Goal: Transaction & Acquisition: Purchase product/service

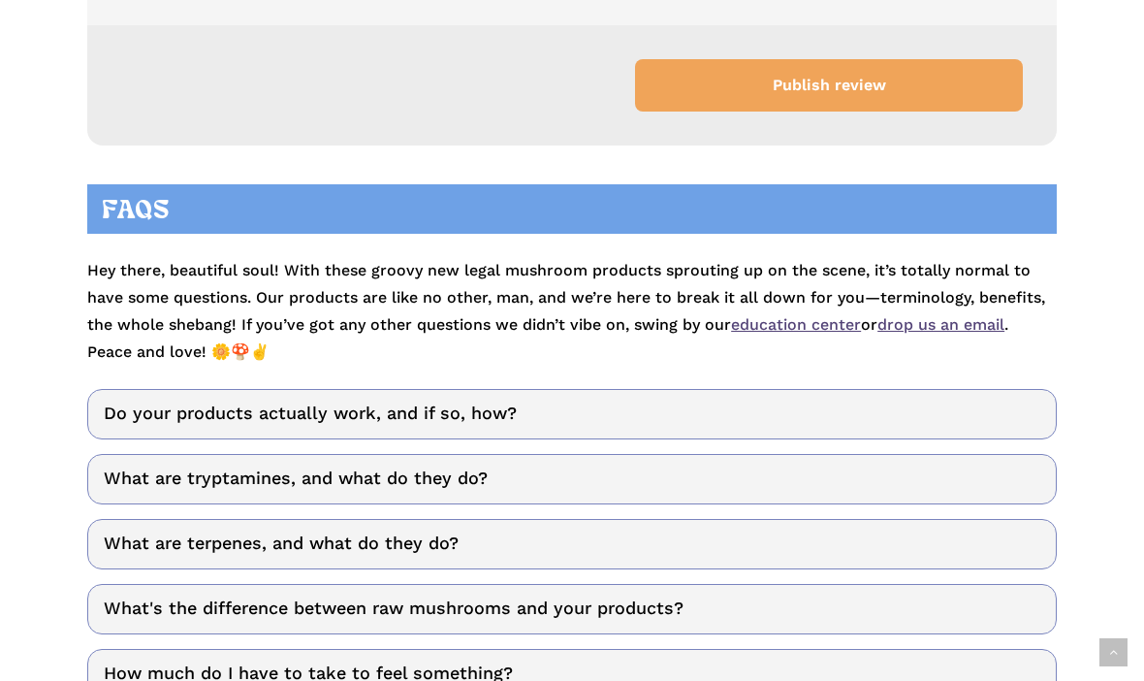
scroll to position [7058, 0]
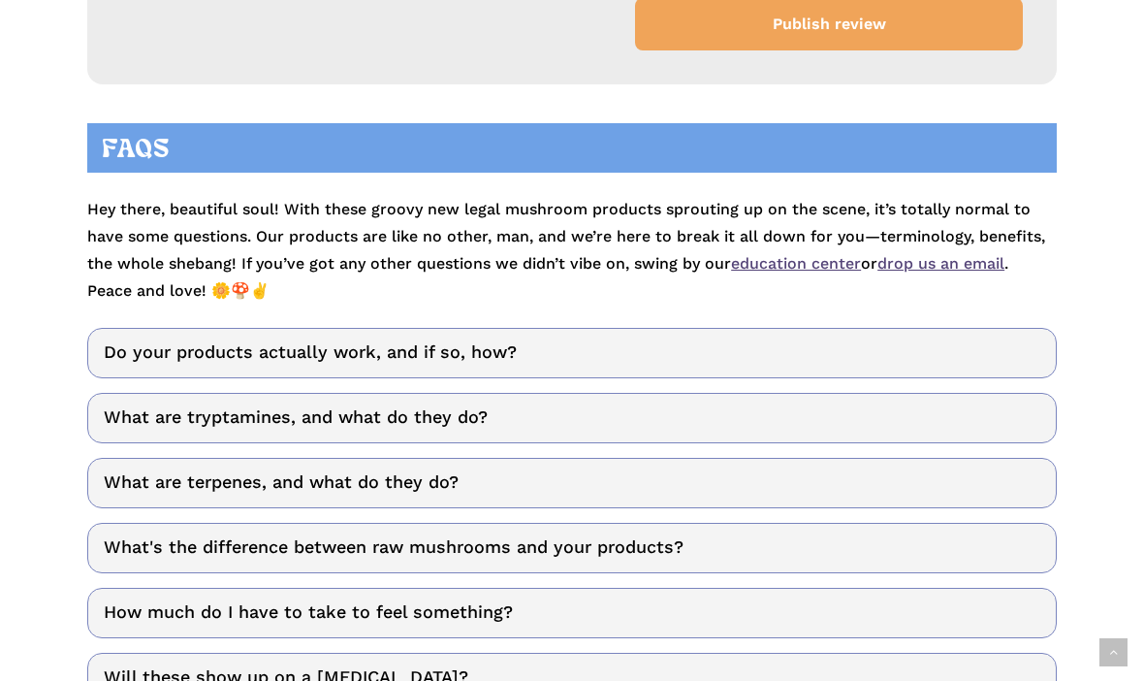
click at [464, 428] on link "What are tryptamines, and what do they do?" at bounding box center [572, 419] width 970 height 50
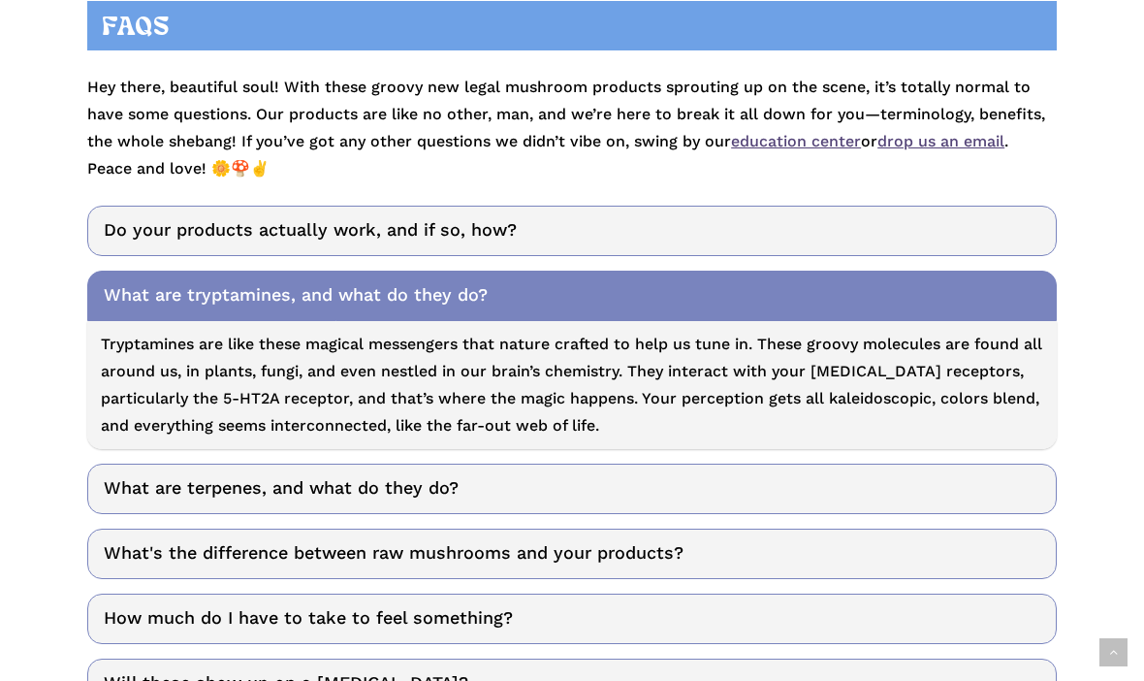
scroll to position [7241, 0]
click at [945, 551] on link "What's the difference between raw mushrooms and your products?" at bounding box center [572, 553] width 970 height 50
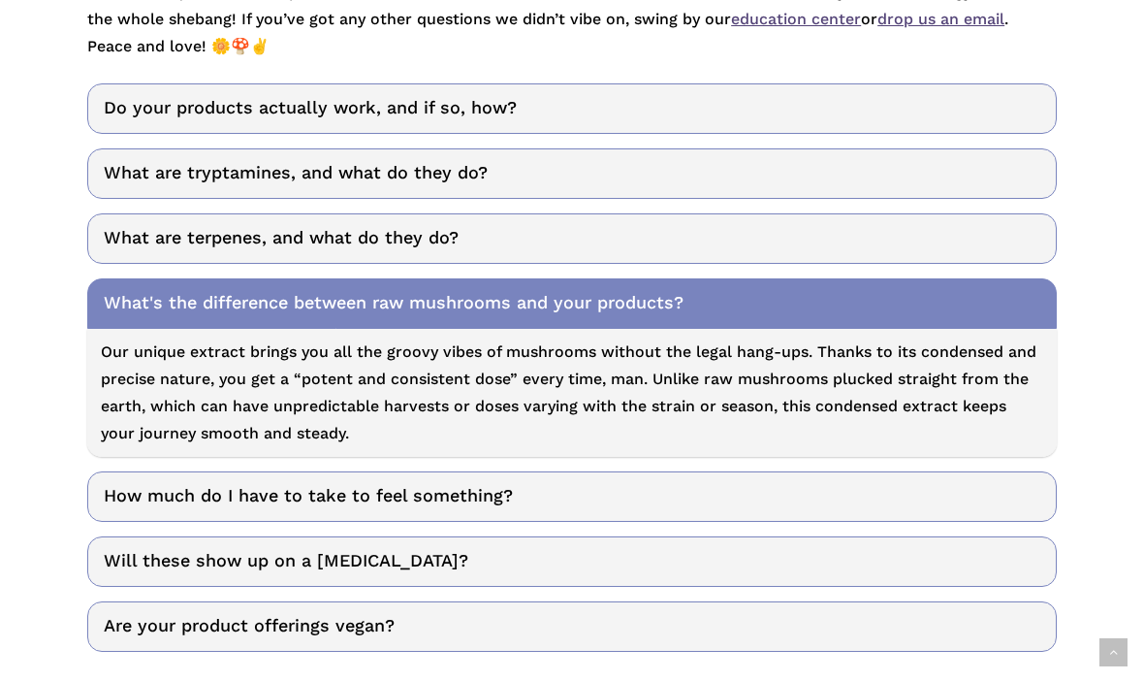
scroll to position [7368, 0]
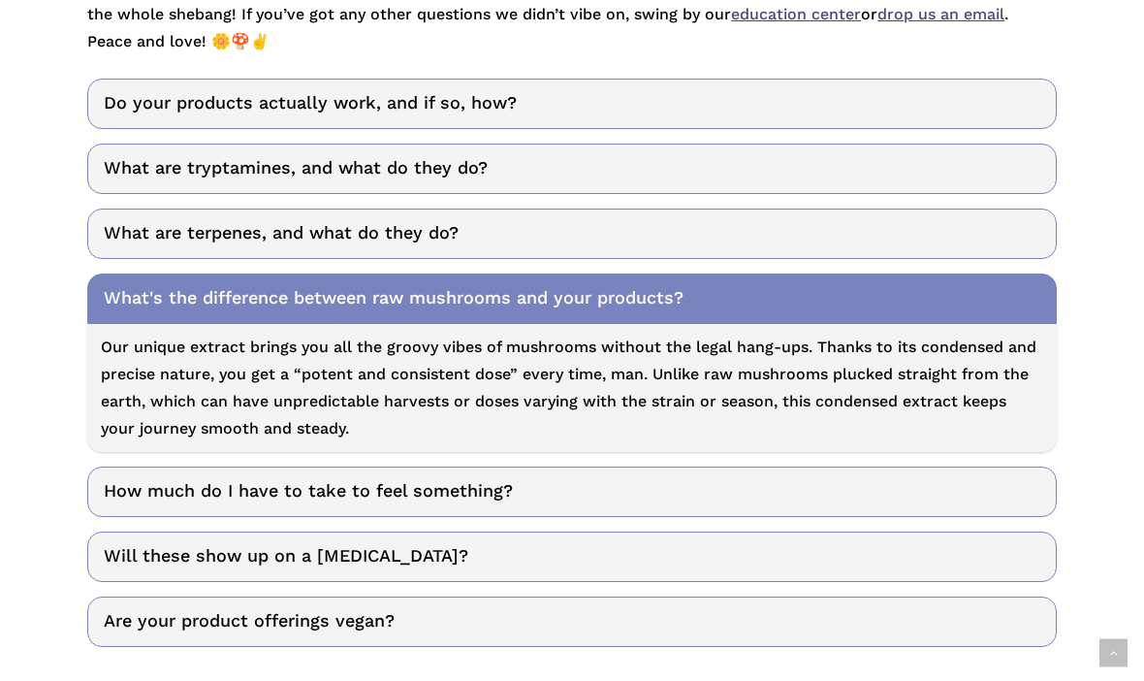
click at [1016, 495] on link "How much do I have to take to feel something?" at bounding box center [572, 491] width 970 height 50
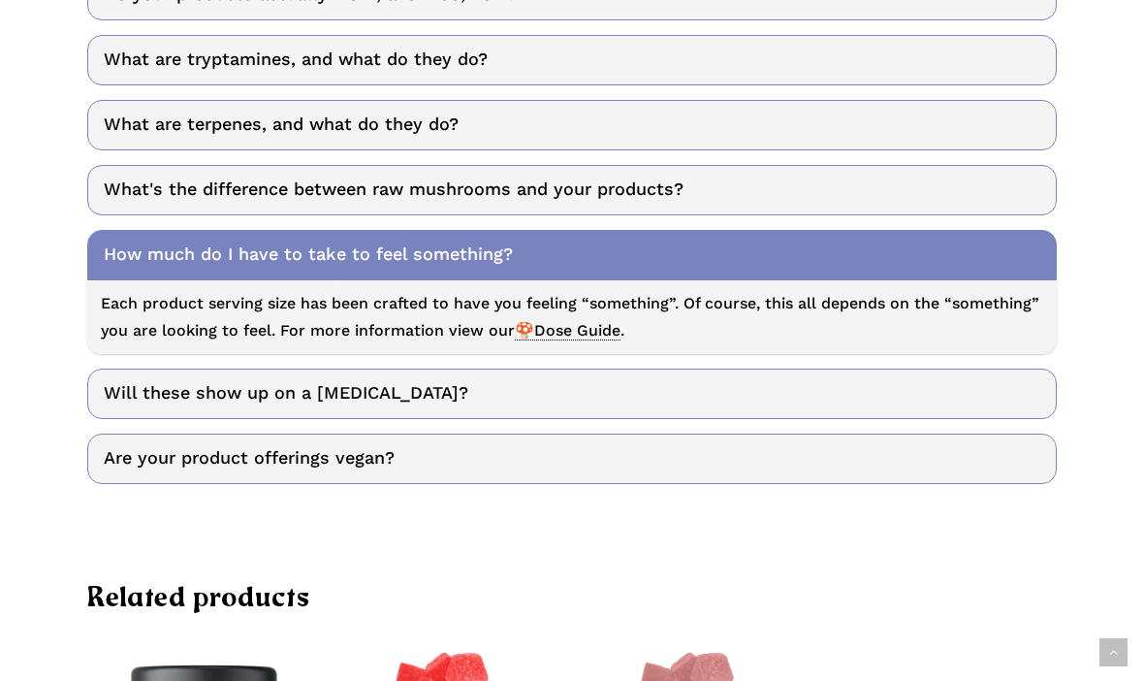
scroll to position [7477, 0]
click at [1035, 386] on link "Will these show up on a drug test?" at bounding box center [572, 393] width 970 height 50
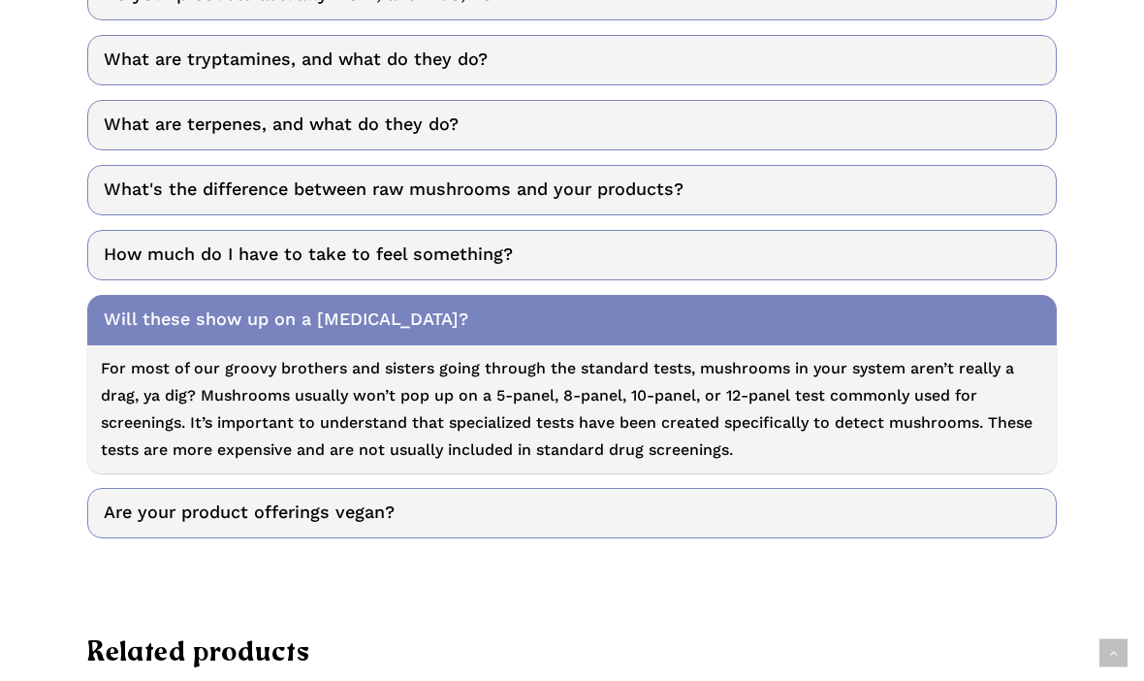
click at [890, 515] on link "Are your product offerings vegan?" at bounding box center [572, 513] width 970 height 50
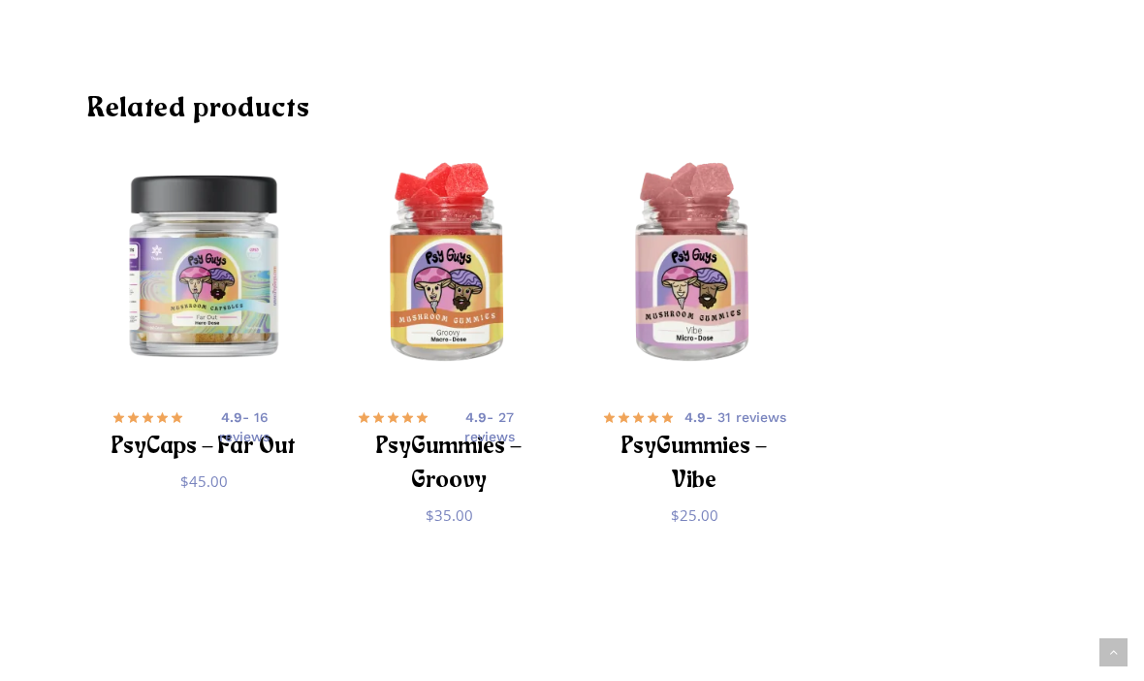
scroll to position [7965, 0]
click at [194, 438] on h2 "PsyCaps – Far Out" at bounding box center [204, 449] width 184 height 36
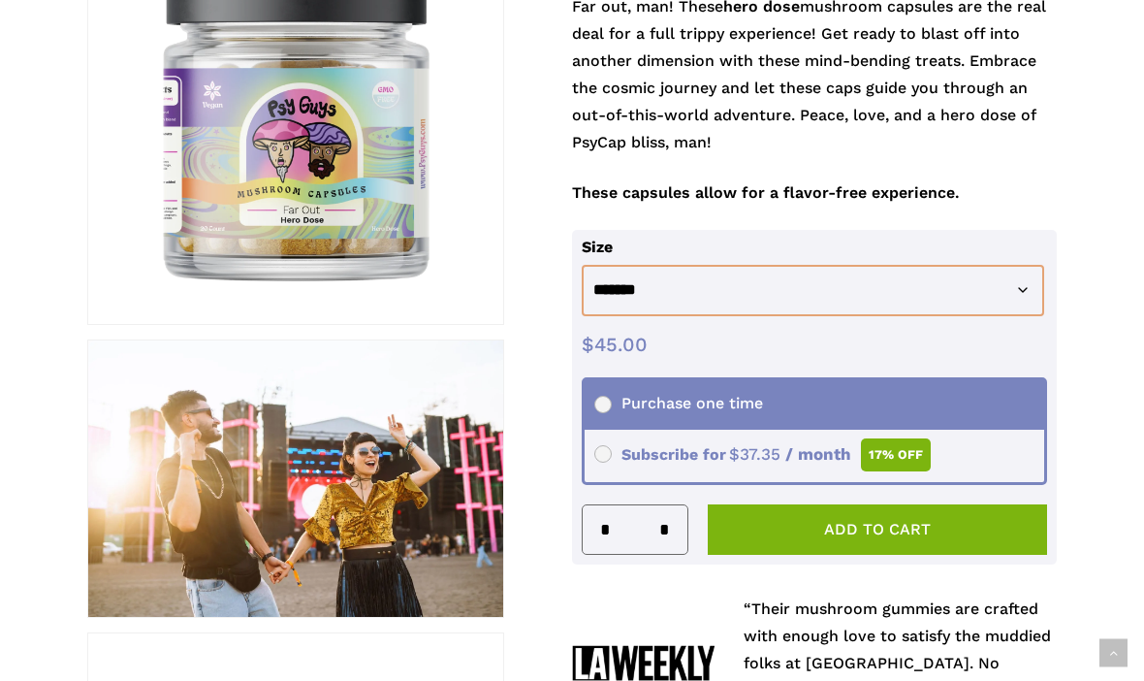
scroll to position [412, 0]
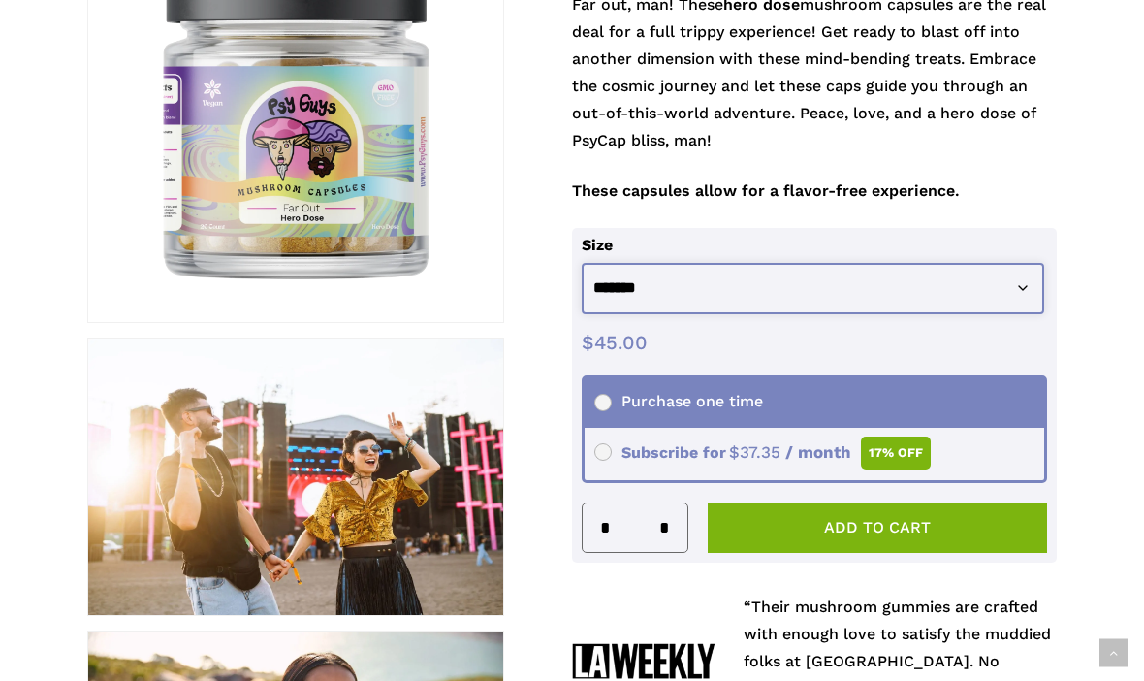
click at [1017, 296] on select "**********" at bounding box center [813, 288] width 463 height 51
select select "********"
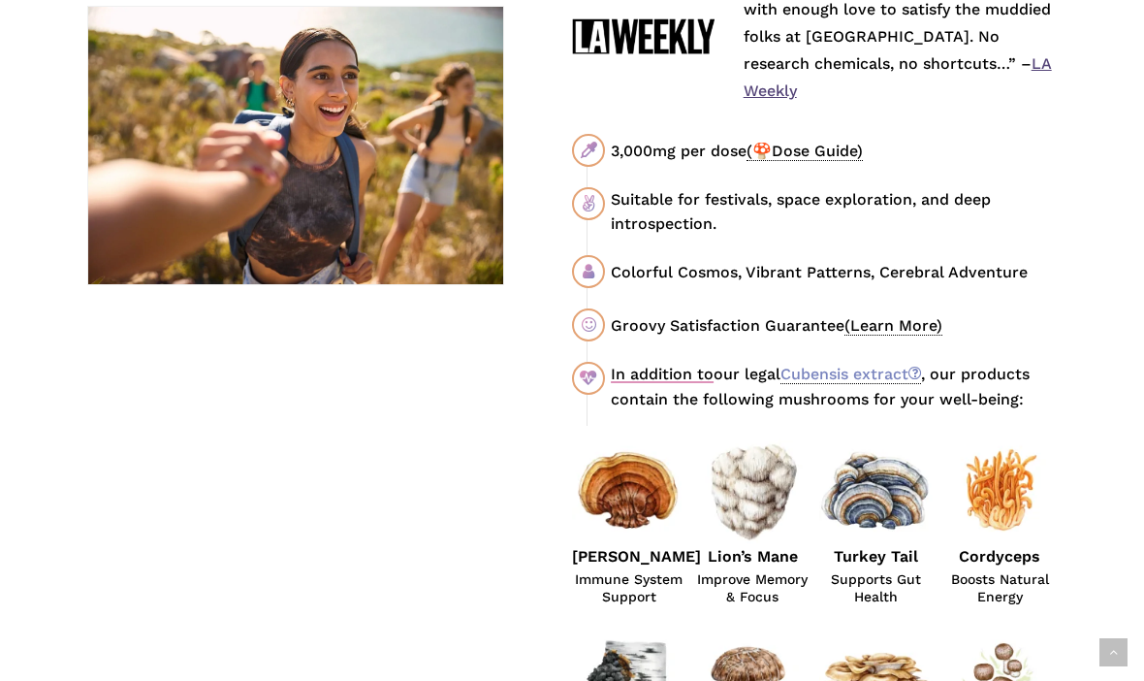
scroll to position [1037, 0]
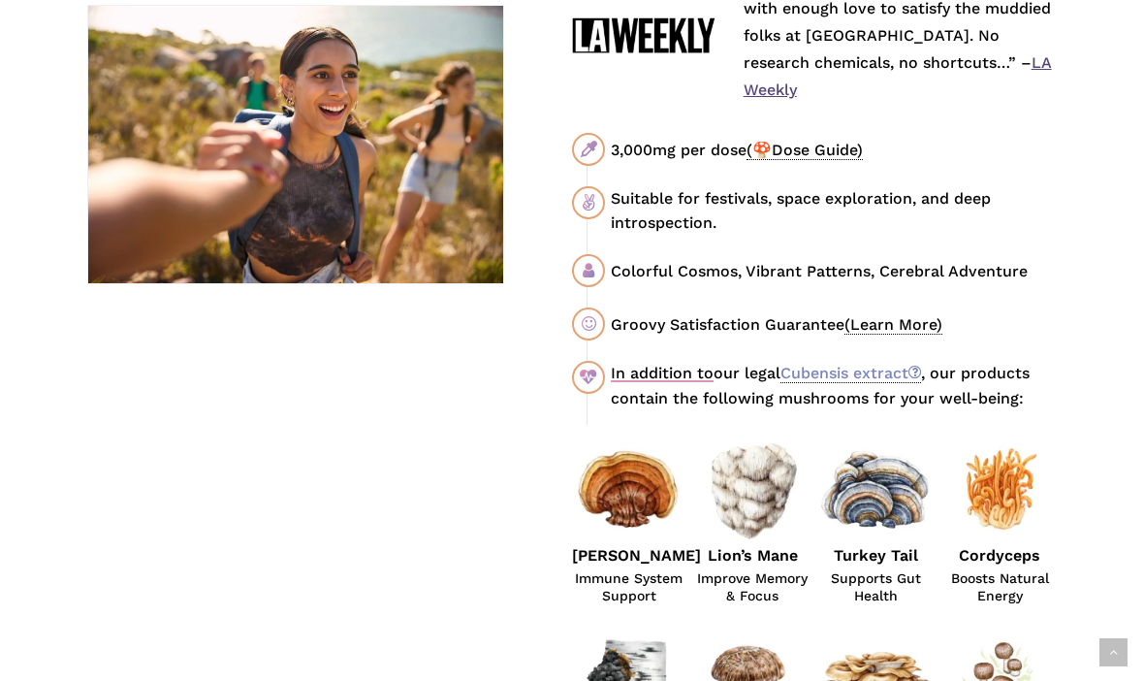
click at [872, 365] on link "Cubensis extract" at bounding box center [851, 374] width 141 height 19
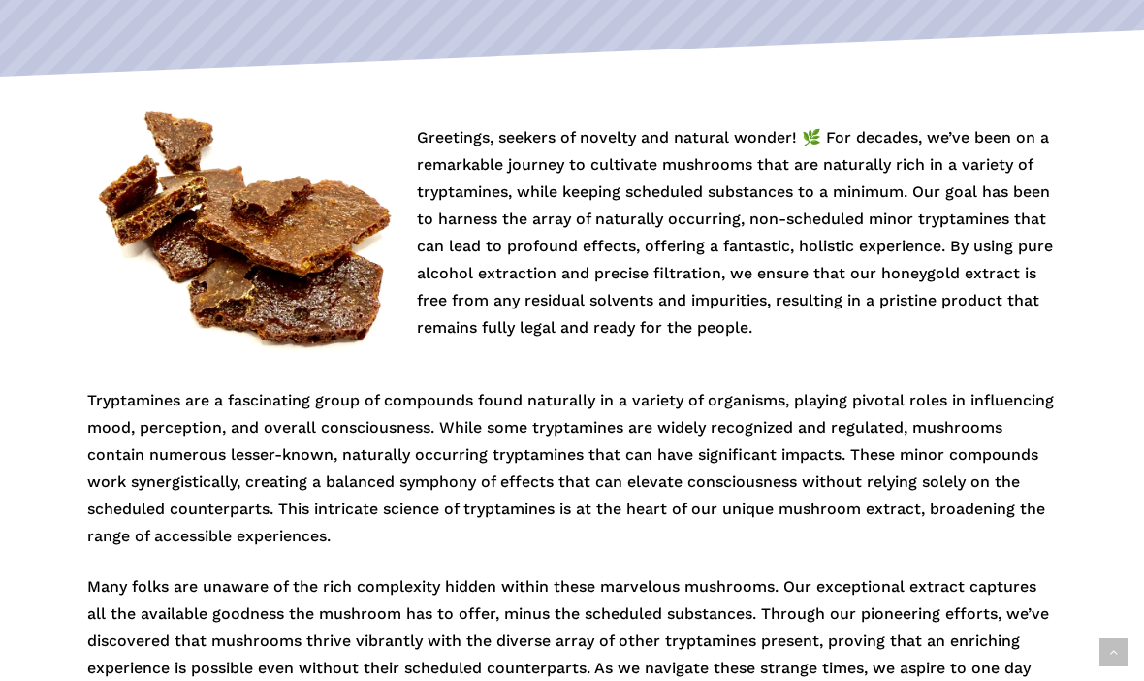
scroll to position [404, 0]
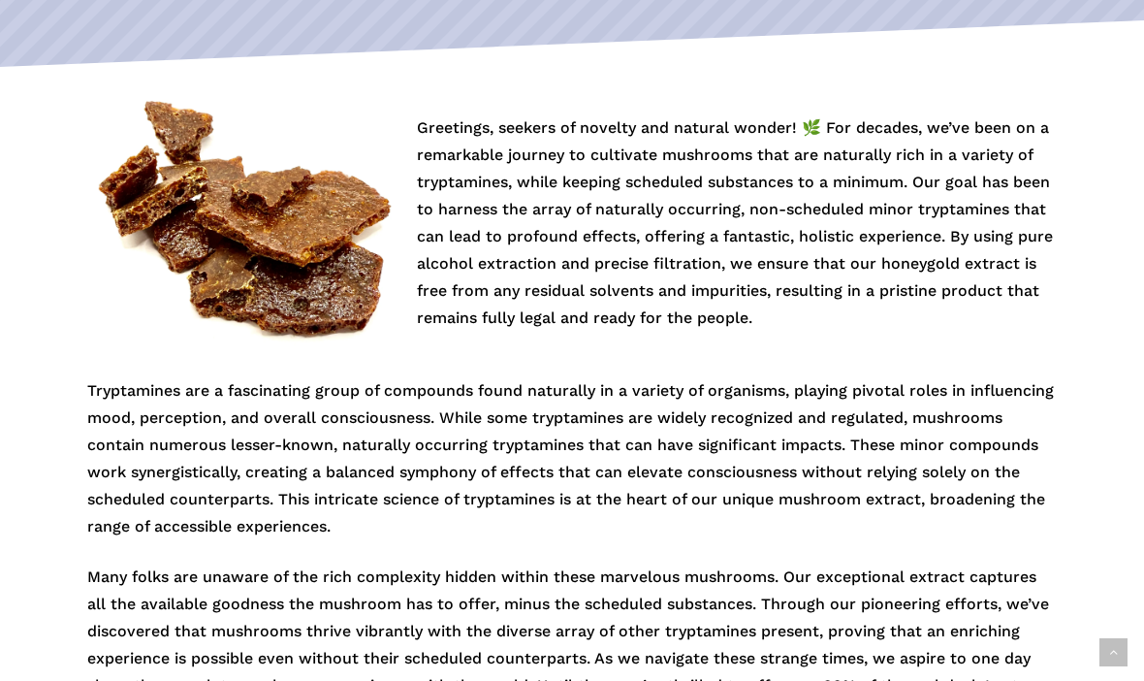
click at [716, 595] on p "Many folks are unaware of the rich complexity hidden within these marvelous mus…" at bounding box center [571, 645] width 969 height 163
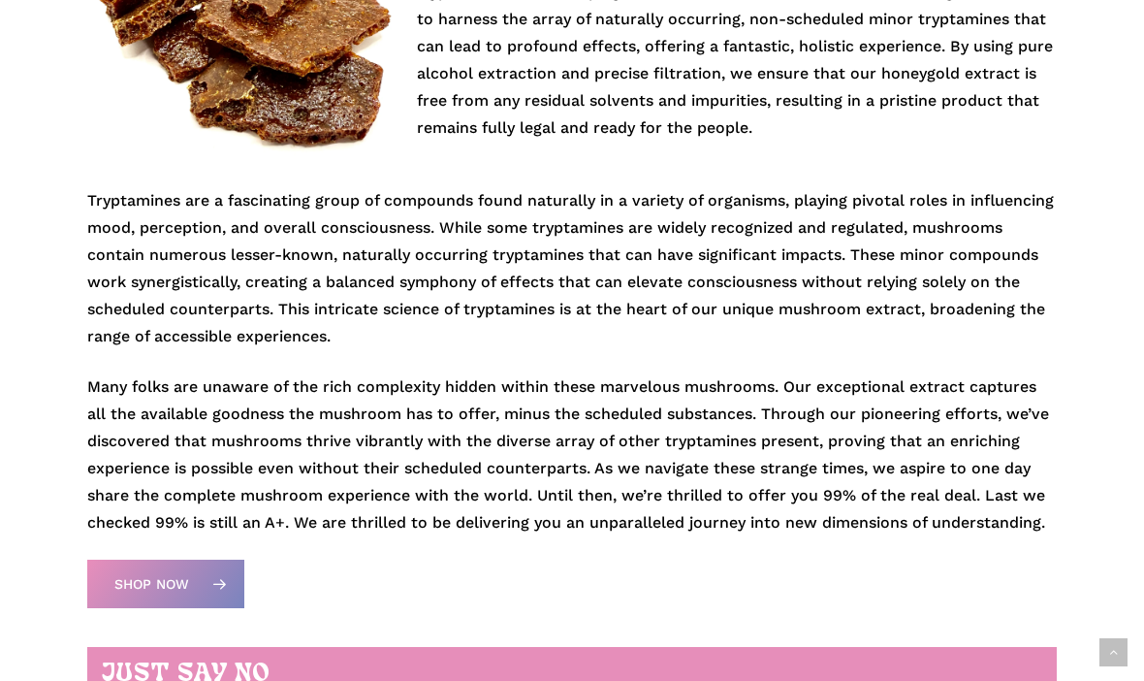
scroll to position [595, 0]
click at [1007, 336] on p "Tryptamines are a fascinating group of compounds found naturally in a variety o…" at bounding box center [571, 280] width 969 height 186
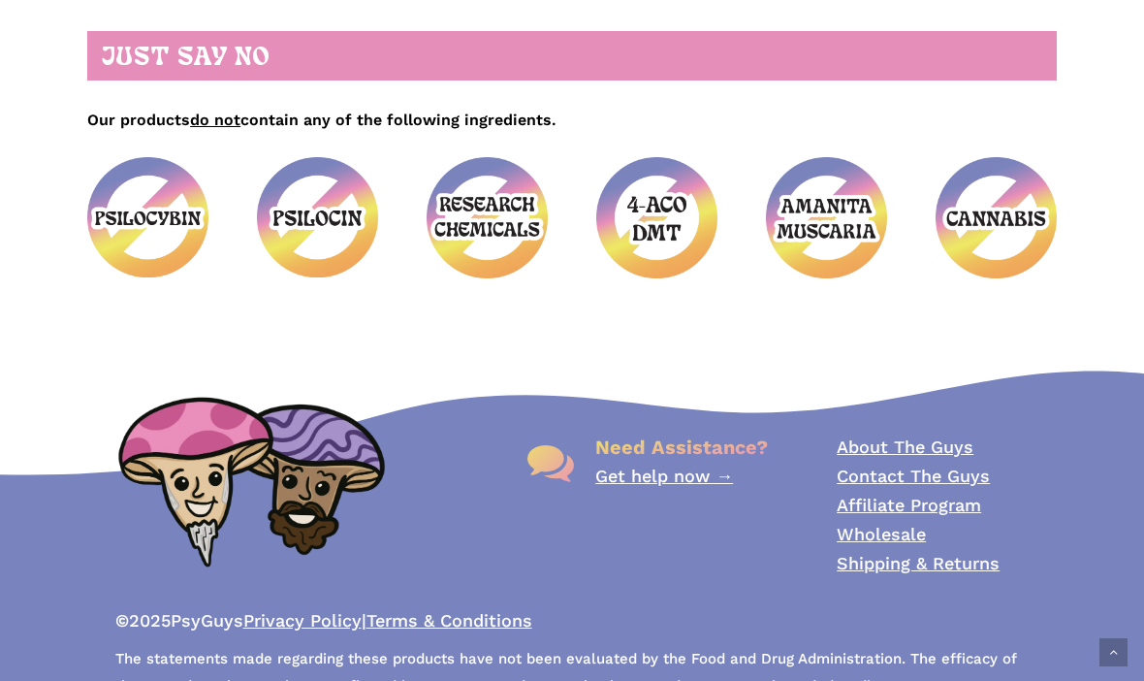
scroll to position [1219, 0]
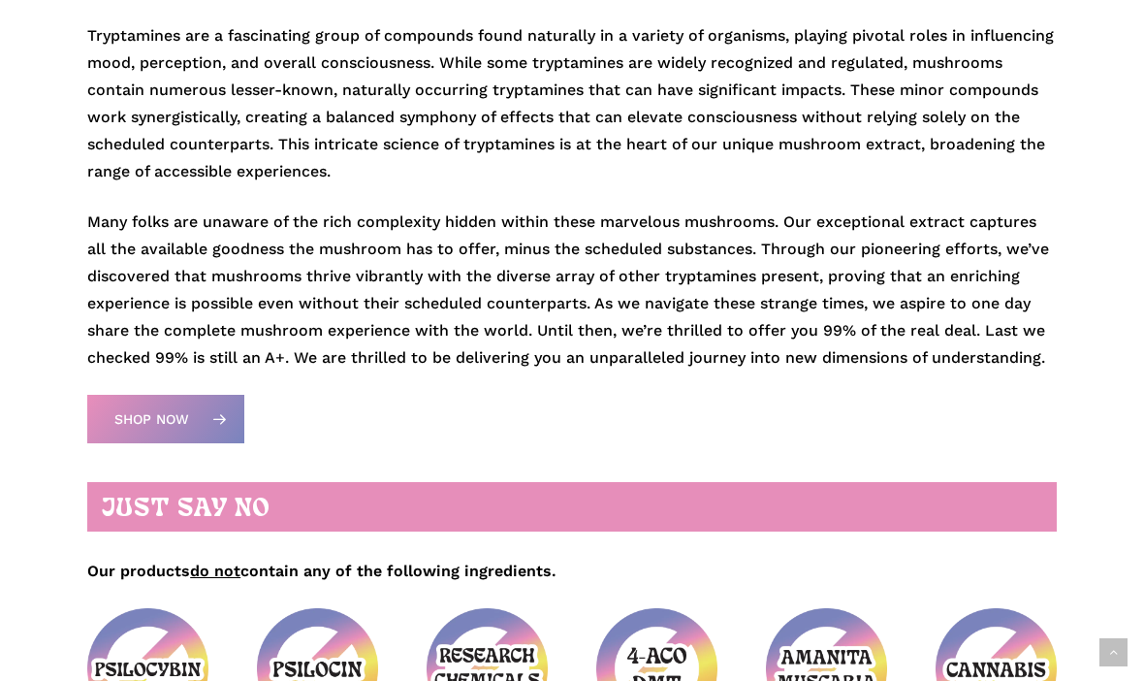
click at [196, 415] on link "Shop Now" at bounding box center [165, 420] width 157 height 48
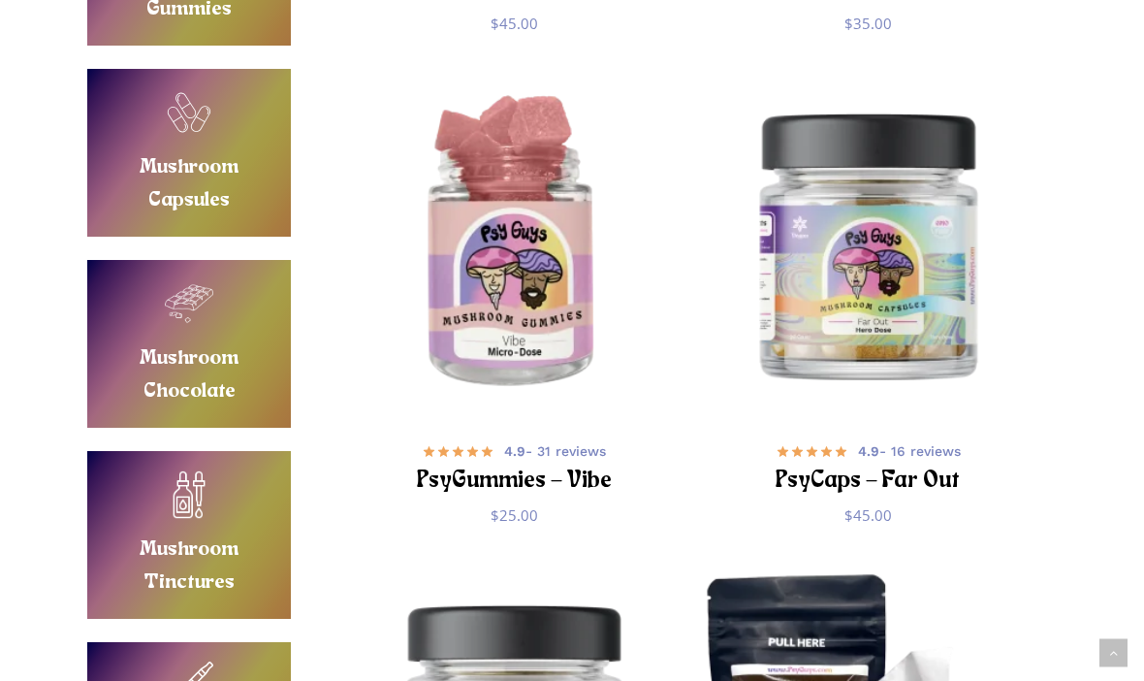
scroll to position [907, 0]
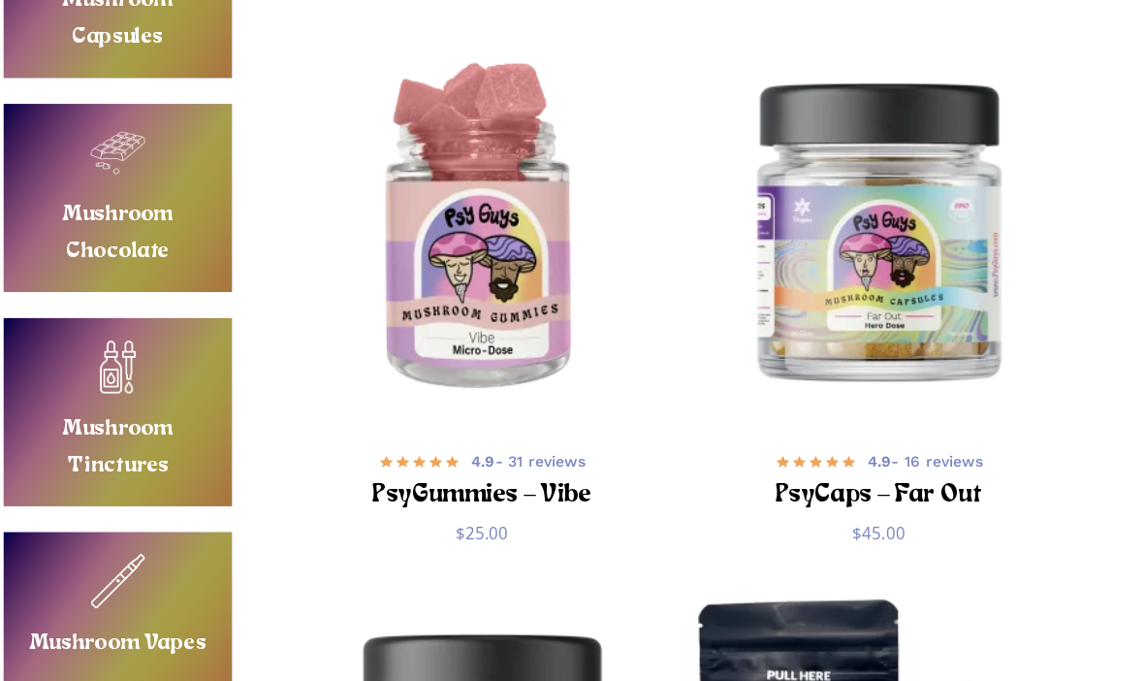
click at [819, 259] on img "PsyCaps - Far Out" at bounding box center [867, 217] width 339 height 339
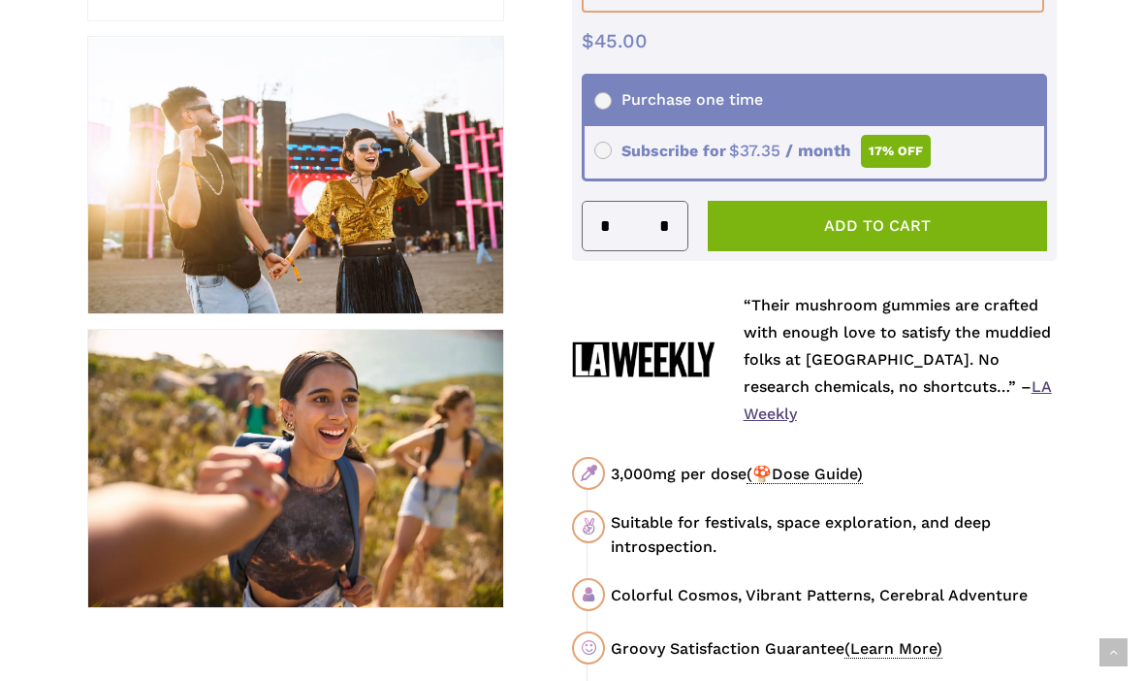
scroll to position [714, 0]
click at [828, 464] on span "(🍄Dose Guide)" at bounding box center [805, 473] width 116 height 19
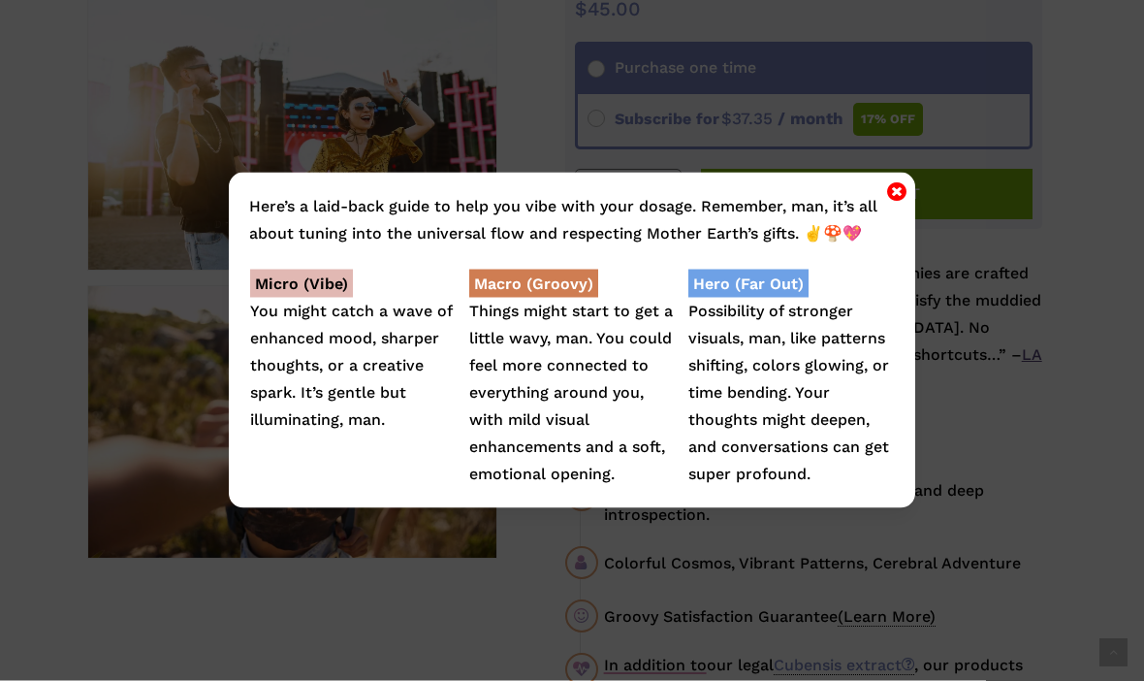
scroll to position [746, 0]
click at [889, 192] on icon "Close" at bounding box center [896, 190] width 19 height 23
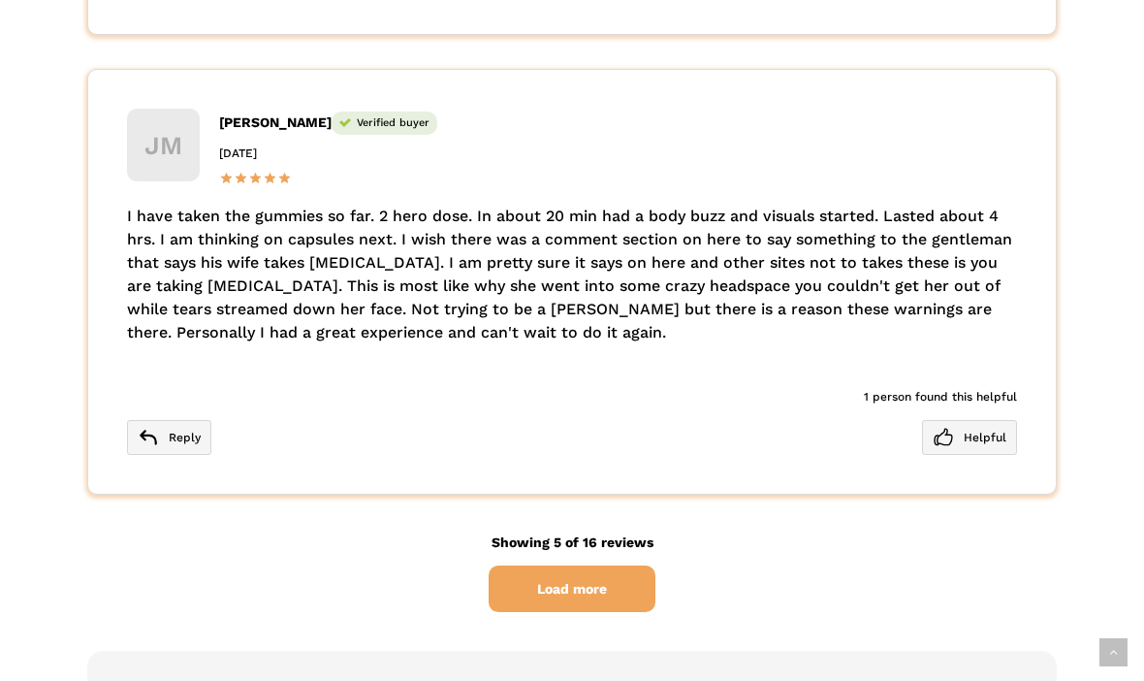
scroll to position [5610, 0]
click at [605, 565] on span "Load more" at bounding box center [572, 588] width 167 height 47
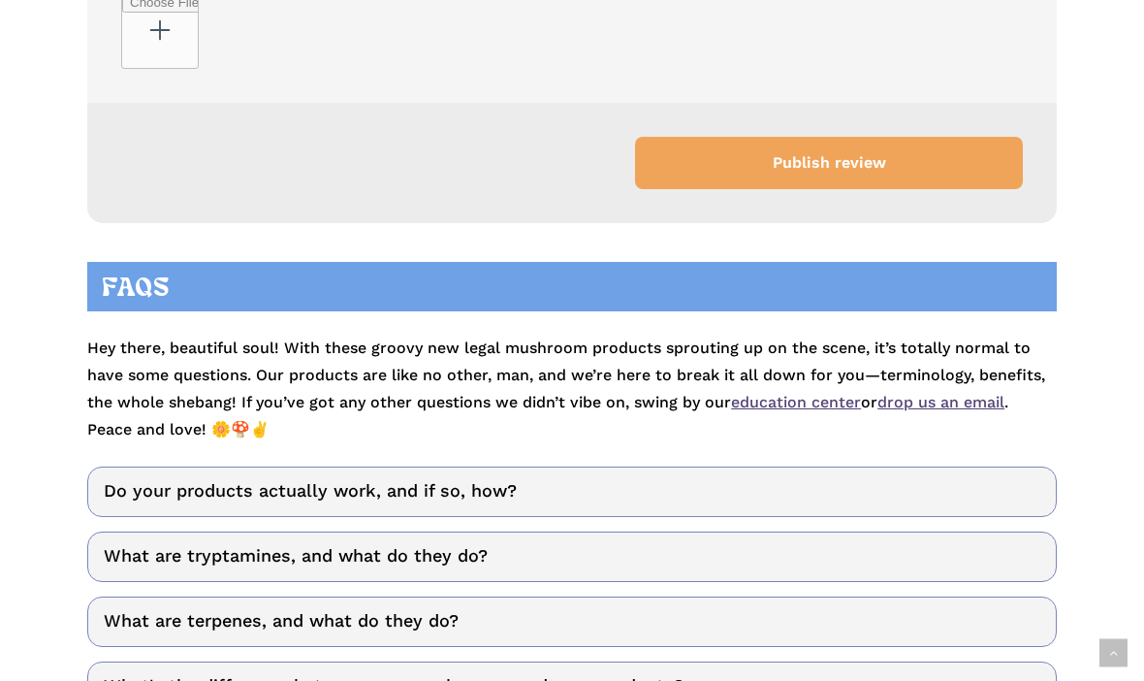
scroll to position [9438, 0]
click at [1023, 467] on link "Do your products actually work, and if so, how?" at bounding box center [572, 492] width 970 height 50
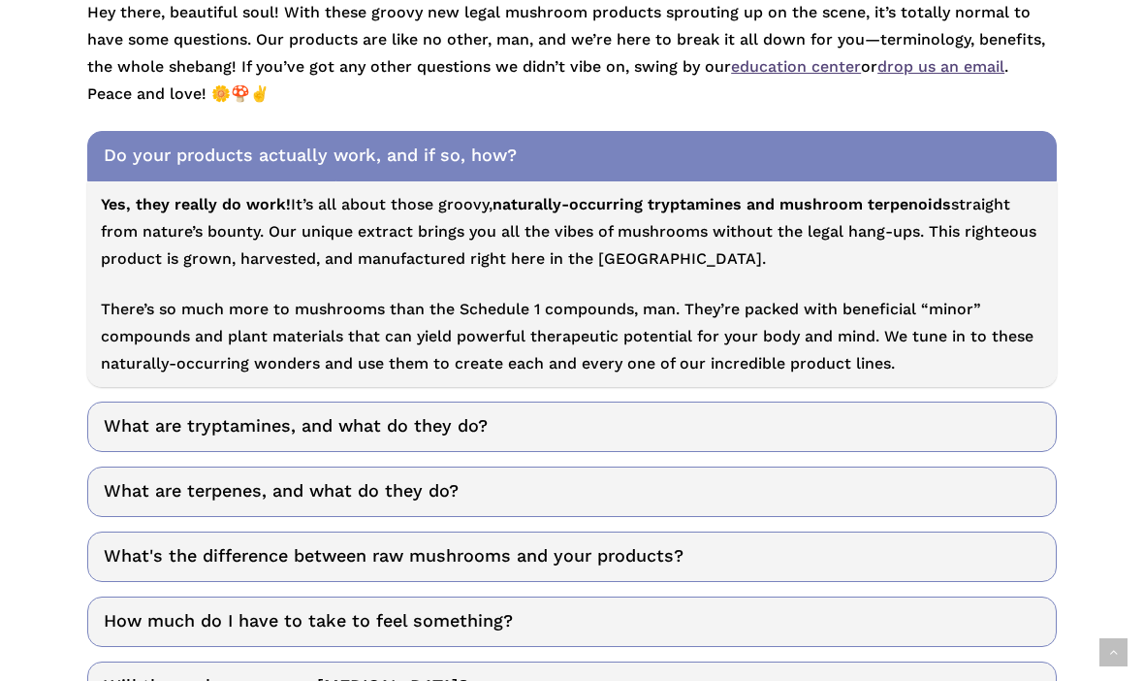
scroll to position [9775, 0]
click at [1002, 401] on link "What are tryptamines, and what do they do?" at bounding box center [572, 426] width 970 height 50
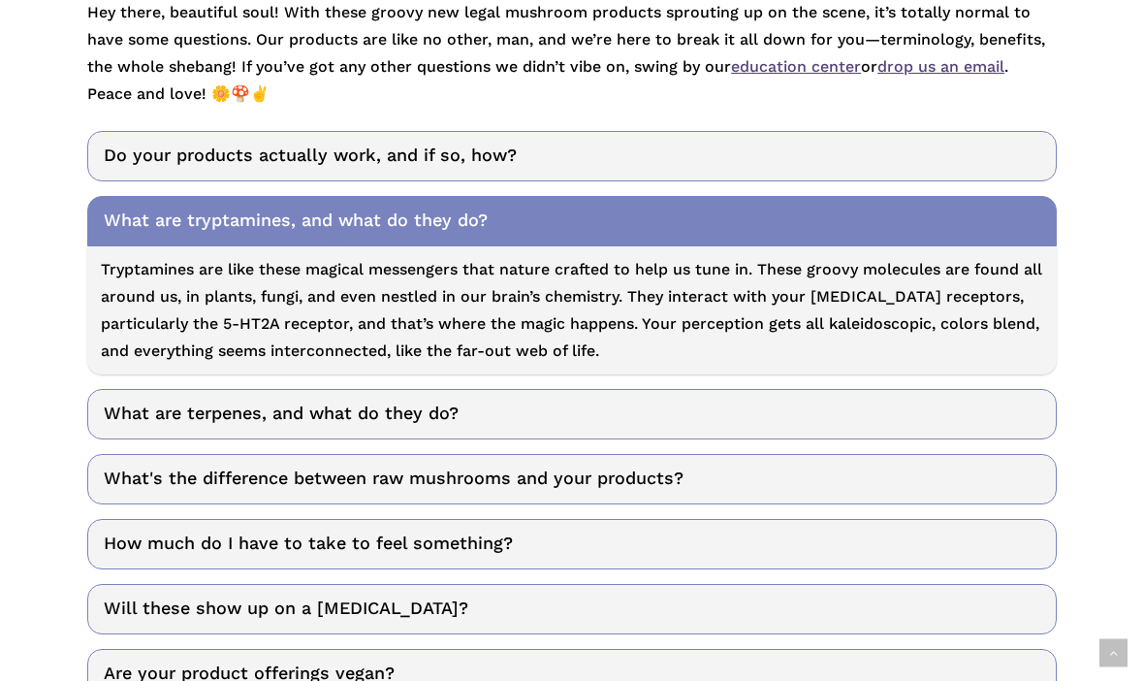
scroll to position [9774, 0]
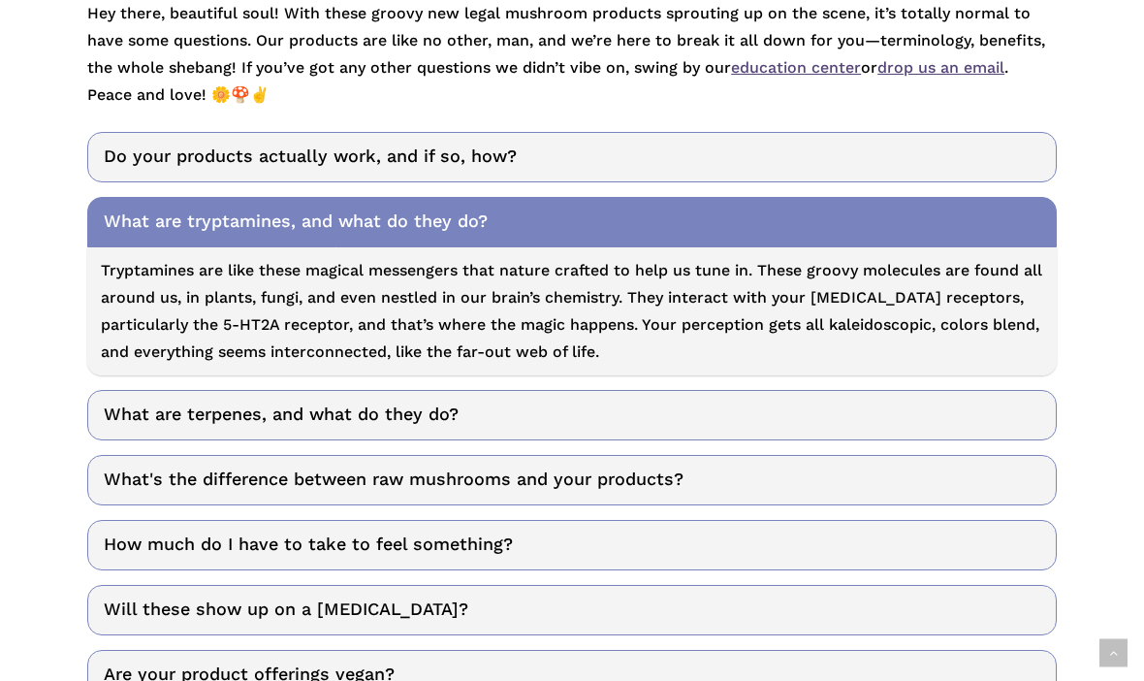
click at [1030, 390] on link "What are terpenes, and what do they do?" at bounding box center [572, 415] width 970 height 50
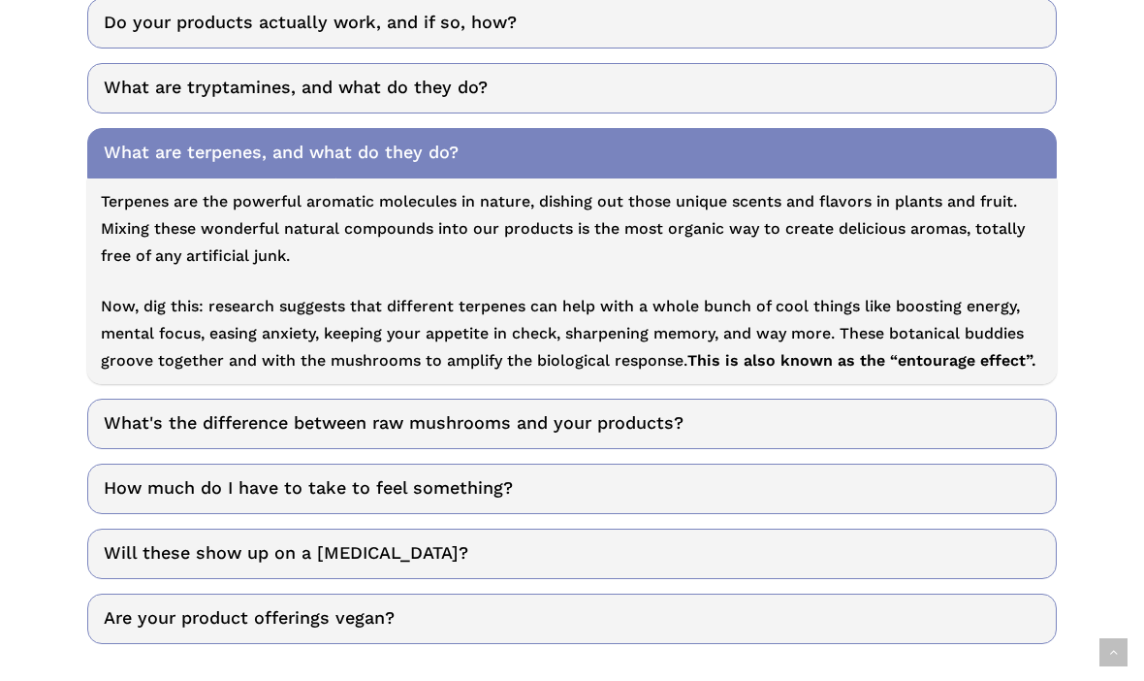
click at [1013, 400] on link "What's the difference between raw mushrooms and your products?" at bounding box center [572, 425] width 970 height 50
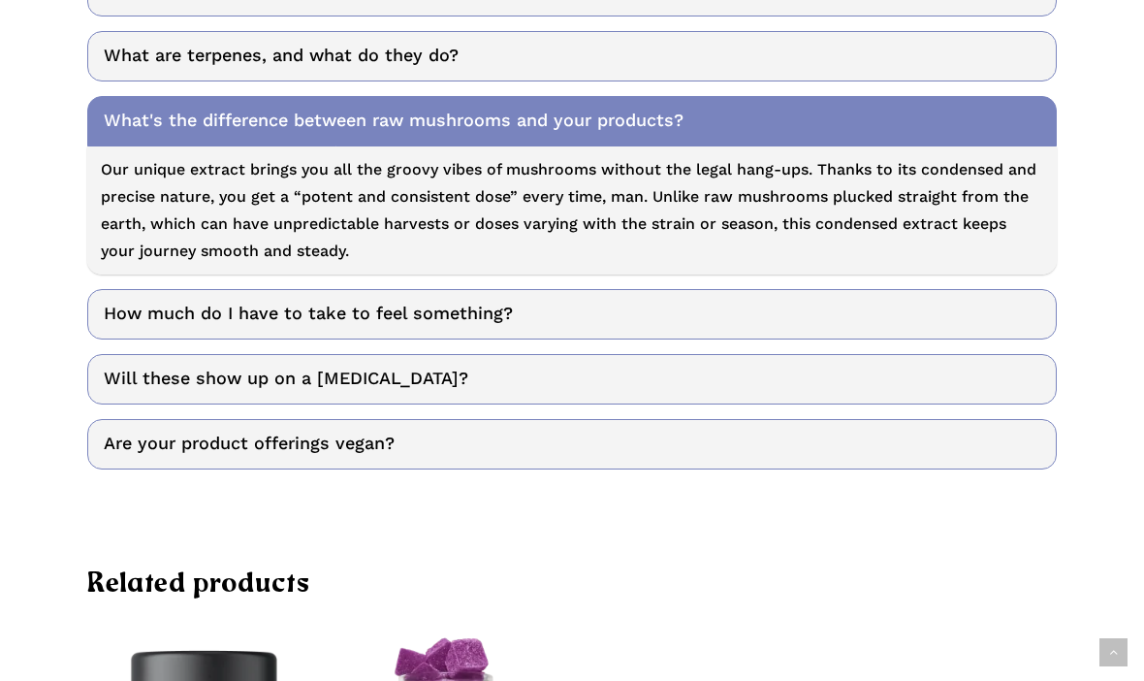
scroll to position [10002, 0]
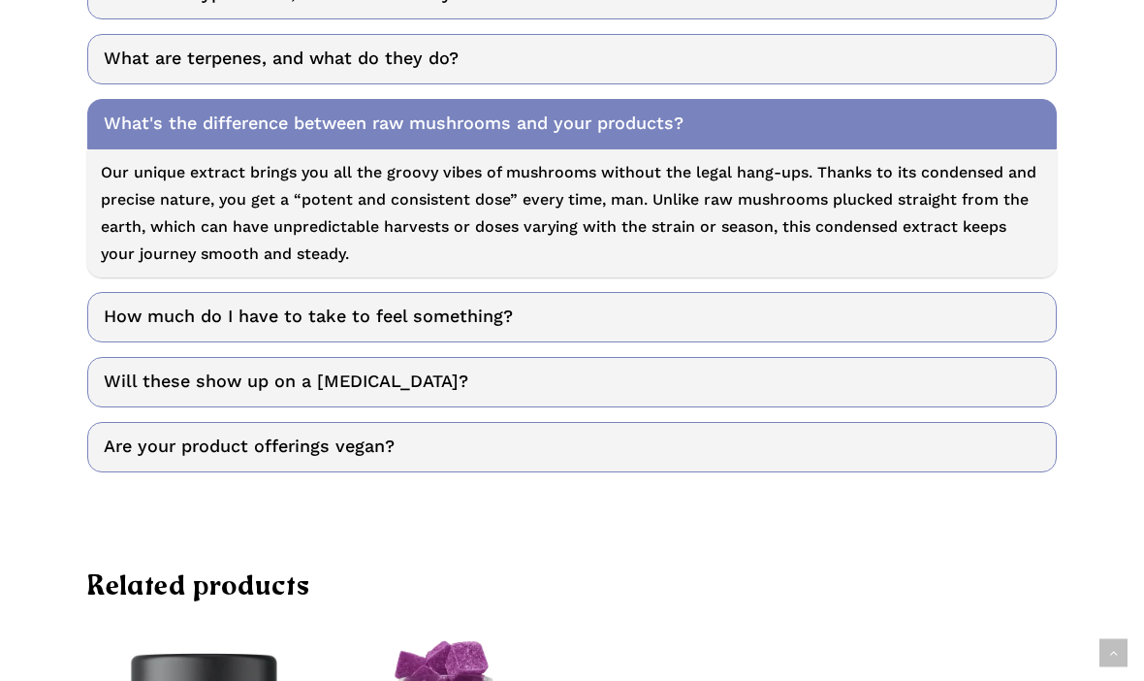
click at [1012, 292] on link "How much do I have to take to feel something?" at bounding box center [572, 317] width 970 height 50
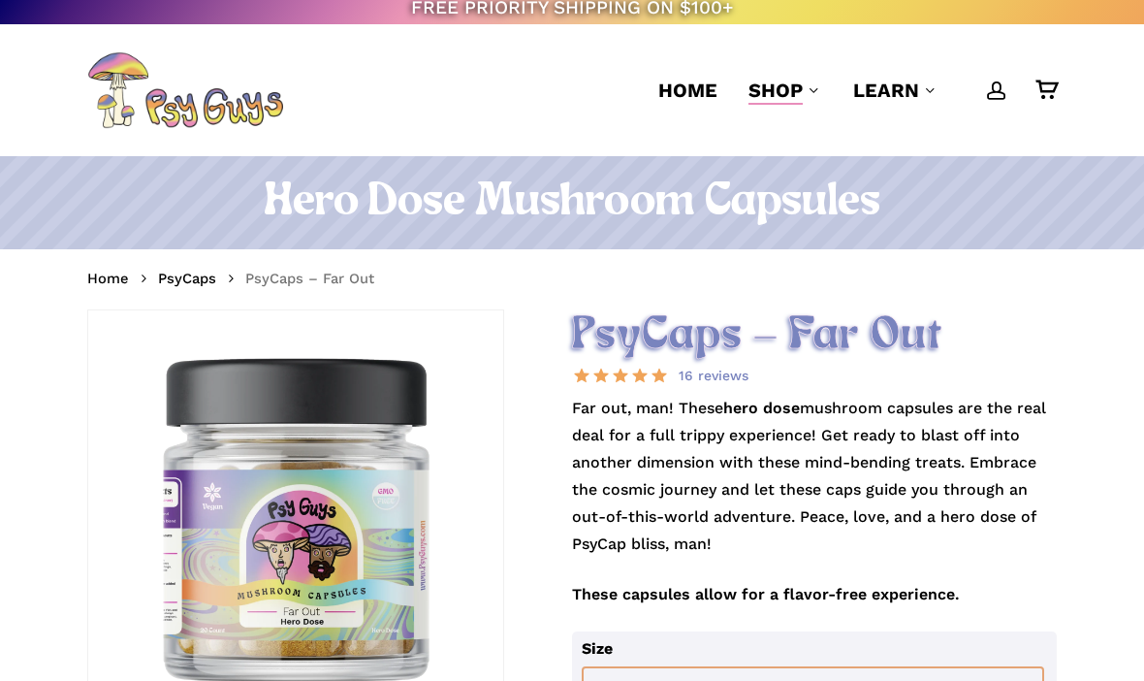
scroll to position [3, 0]
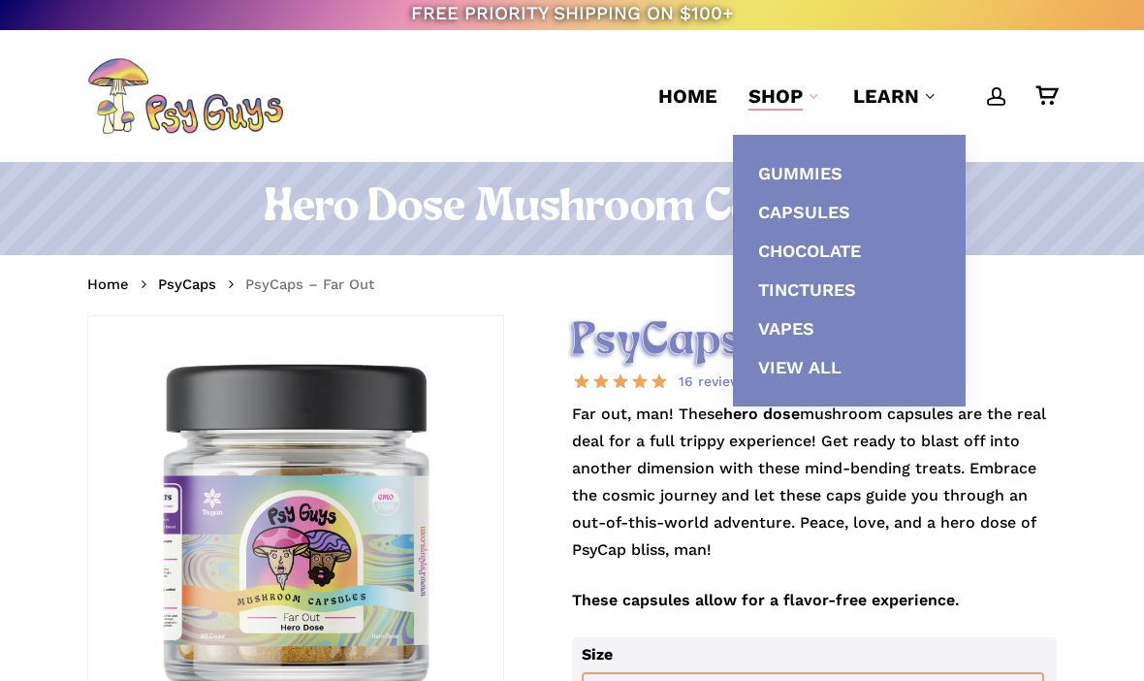
click at [807, 370] on span "View All" at bounding box center [799, 367] width 83 height 20
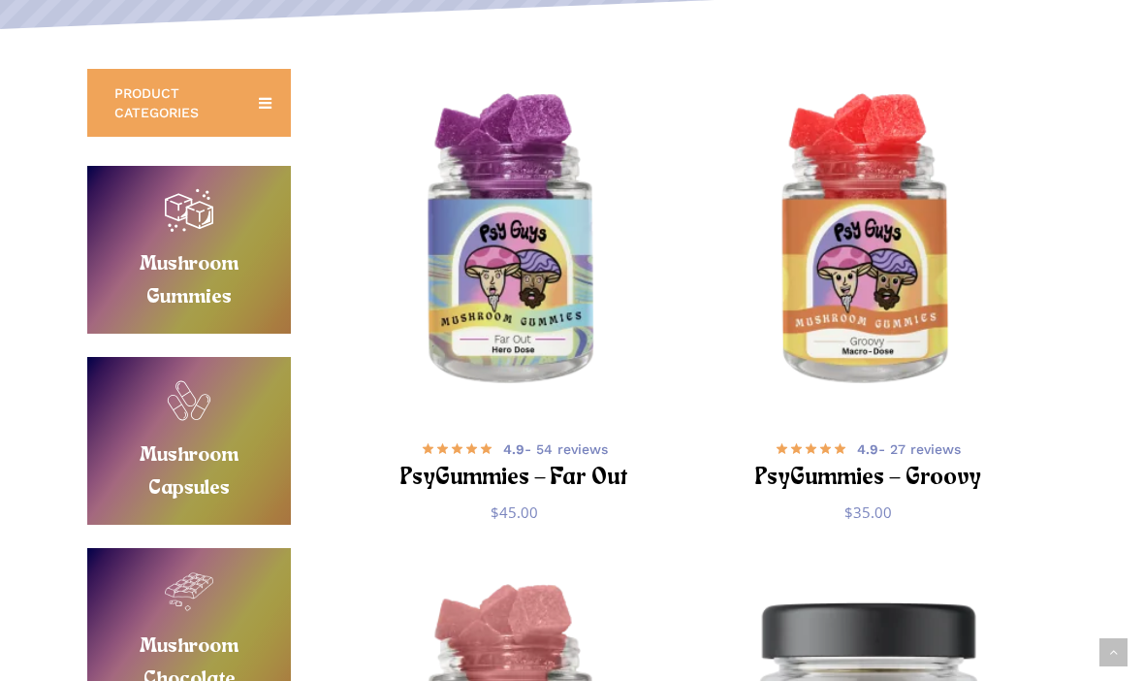
scroll to position [391, 0]
click at [559, 463] on h2 "PsyGummies – Far Out" at bounding box center [513, 479] width 291 height 36
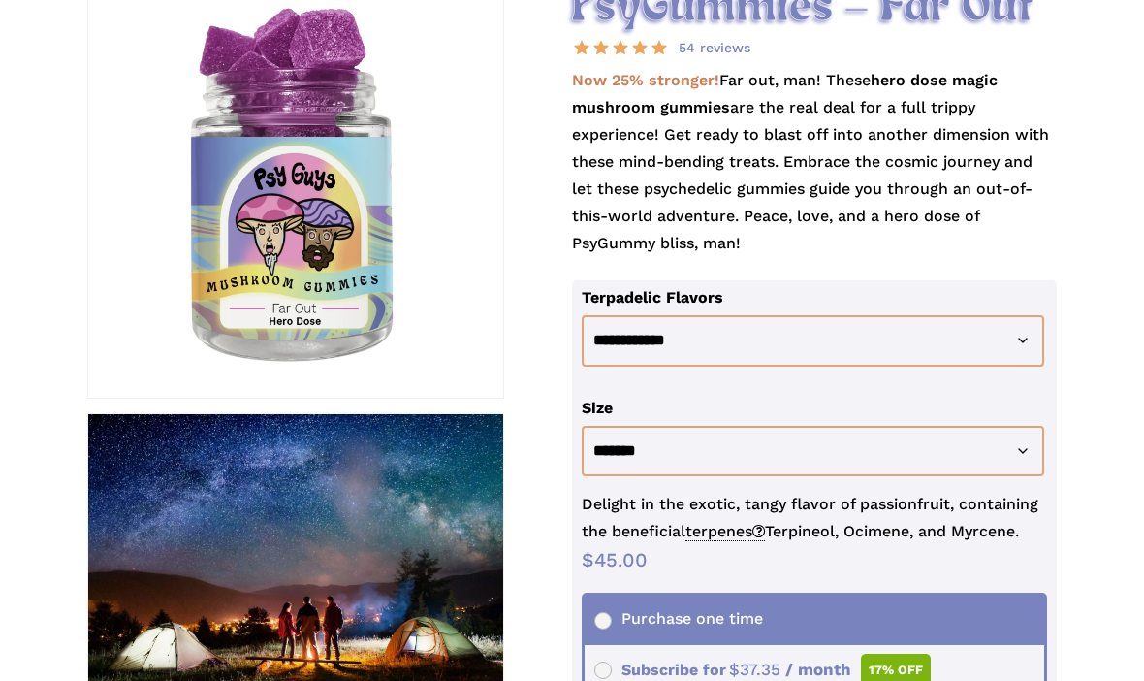
scroll to position [336, 0]
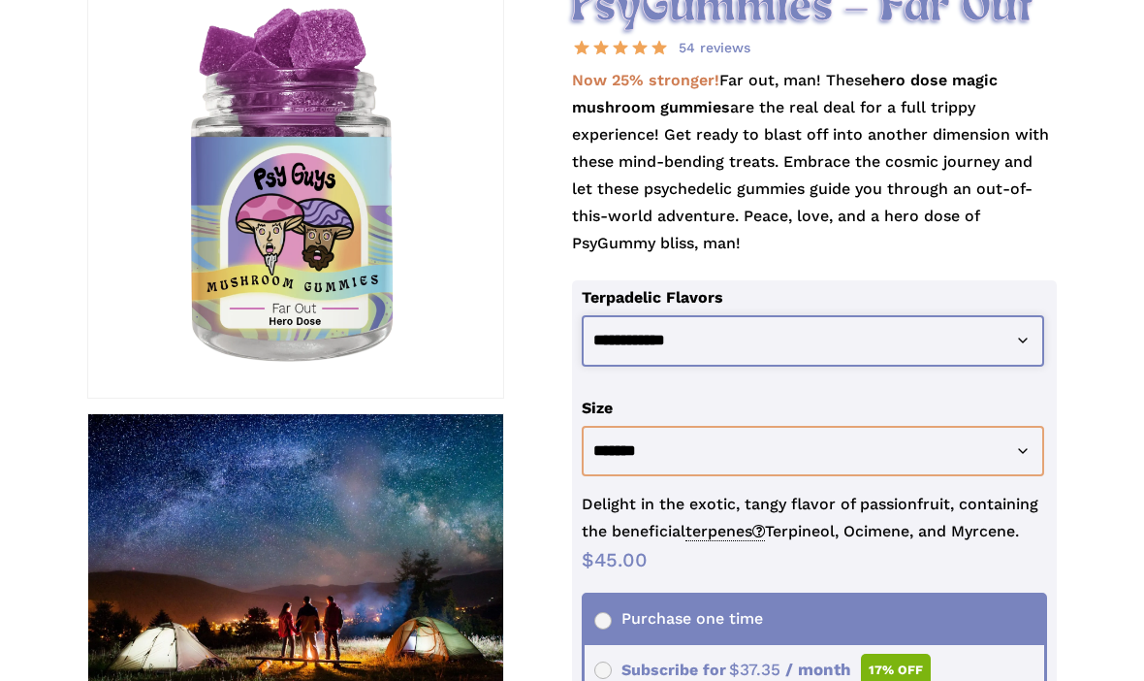
click at [1024, 343] on select "**********" at bounding box center [813, 340] width 463 height 51
select select "**********"
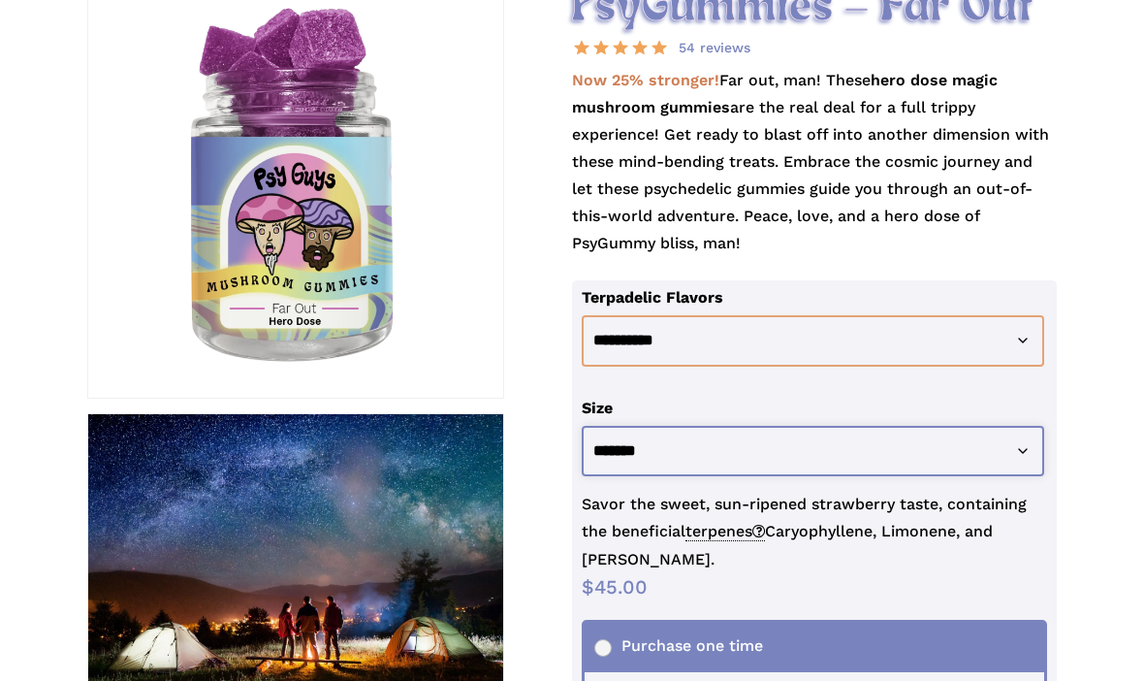
click at [1018, 458] on select "**********" at bounding box center [813, 451] width 463 height 51
click at [1030, 445] on select "**********" at bounding box center [813, 451] width 463 height 51
click at [1021, 460] on select "**********" at bounding box center [813, 451] width 463 height 51
click at [1010, 456] on select "**********" at bounding box center [813, 451] width 463 height 51
select select "********"
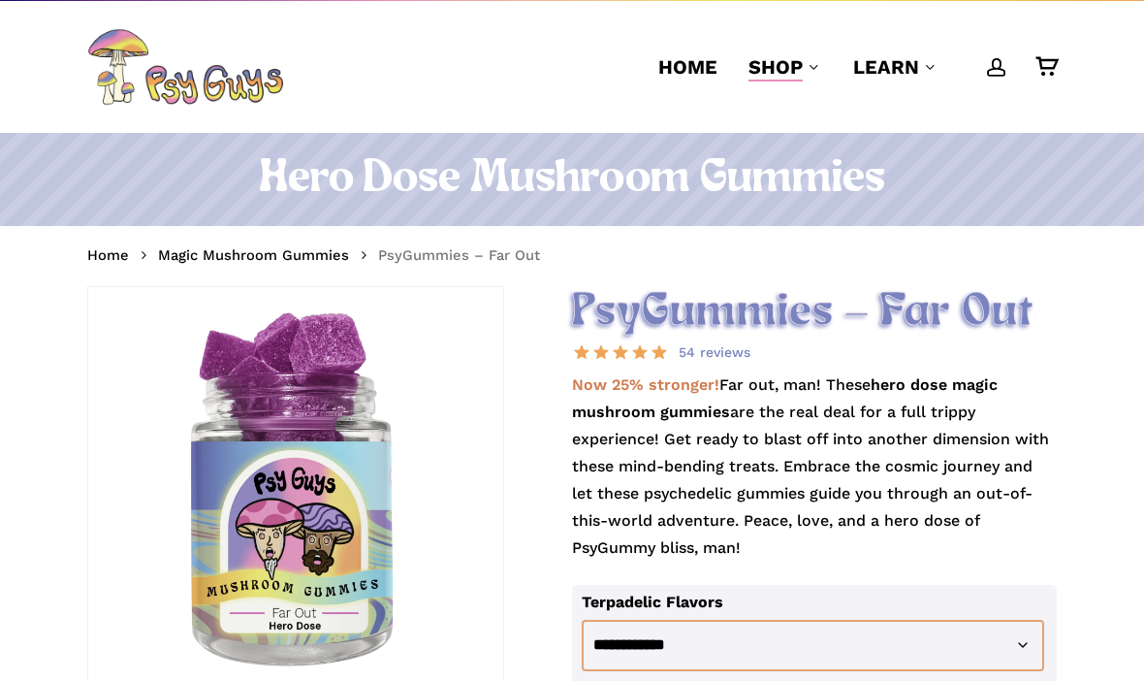
scroll to position [0, 0]
